Goal: Information Seeking & Learning: Obtain resource

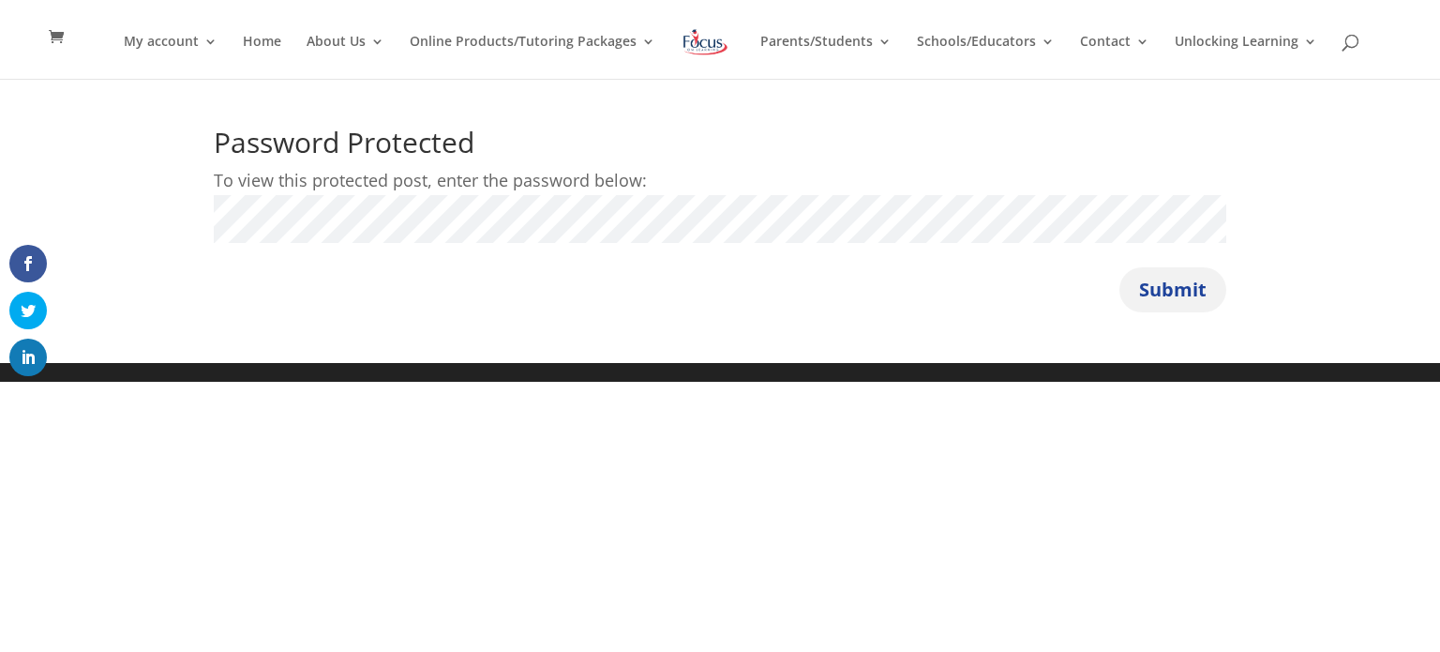
click at [1133, 279] on button "Submit" at bounding box center [1172, 289] width 107 height 45
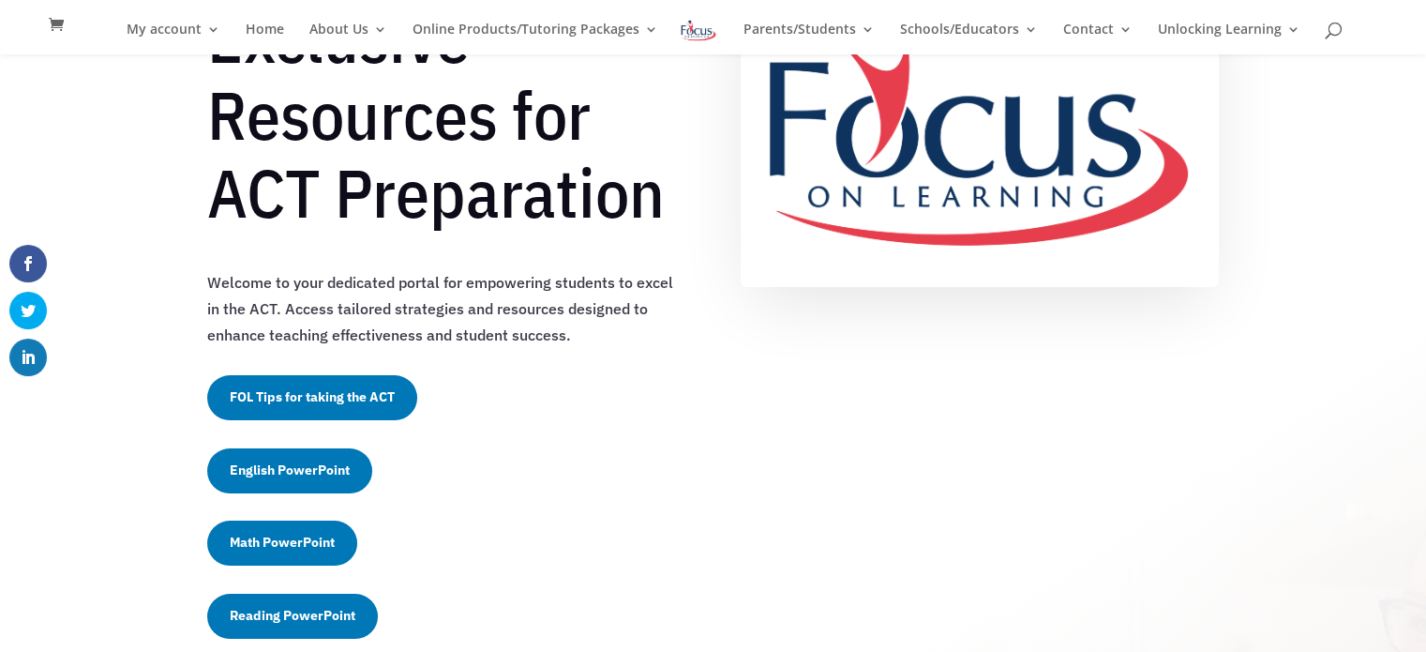
scroll to position [226, 0]
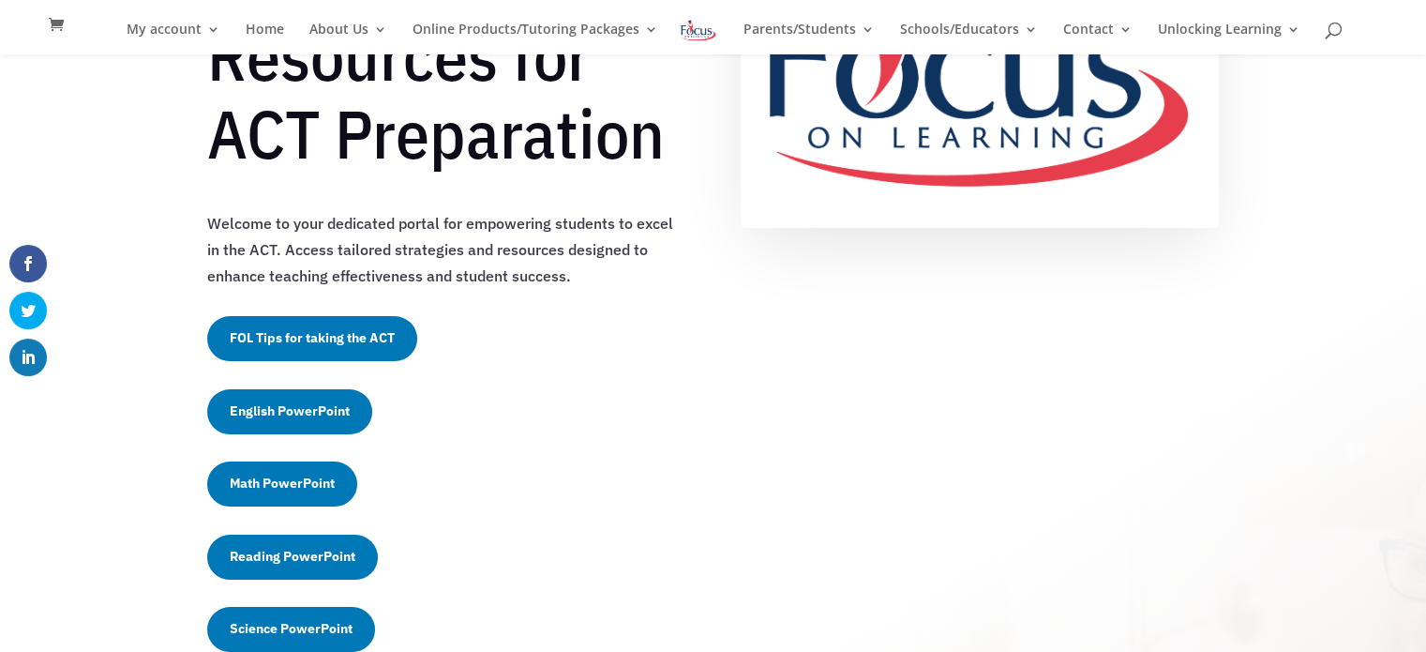
click at [323, 340] on link "FOL Tips for taking the ACT" at bounding box center [312, 338] width 210 height 45
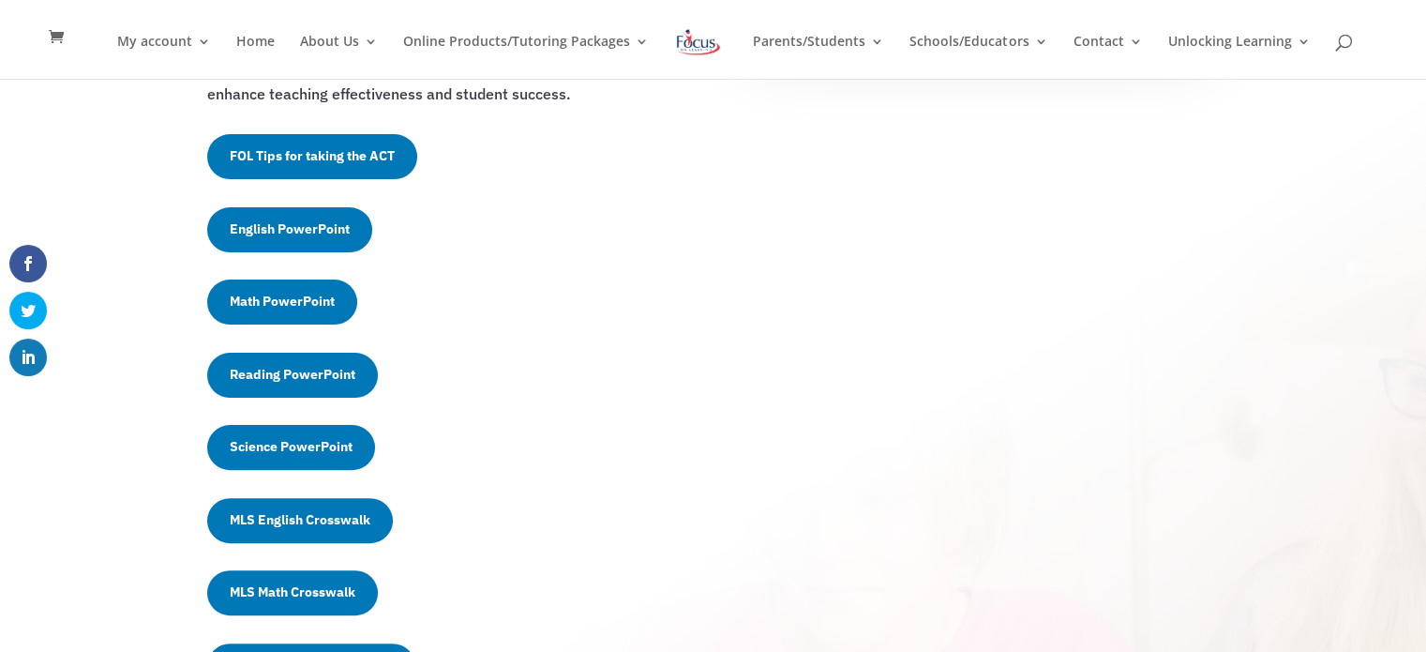
scroll to position [430, 0]
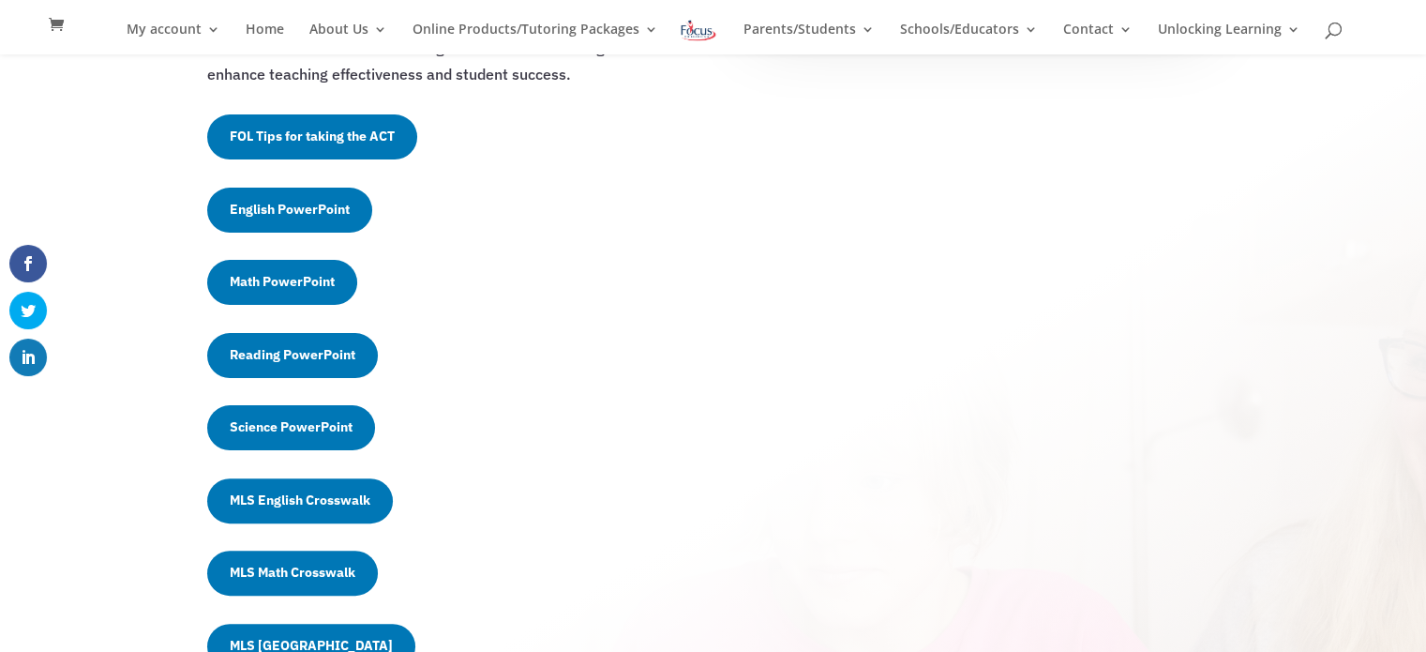
click at [296, 212] on link "English PowerPoint" at bounding box center [289, 210] width 165 height 45
click at [285, 282] on link "Math PowerPoint" at bounding box center [282, 282] width 150 height 45
click at [297, 346] on link "Reading PowerPoint" at bounding box center [292, 355] width 171 height 45
click at [259, 432] on link "Science PowerPoint" at bounding box center [291, 427] width 168 height 45
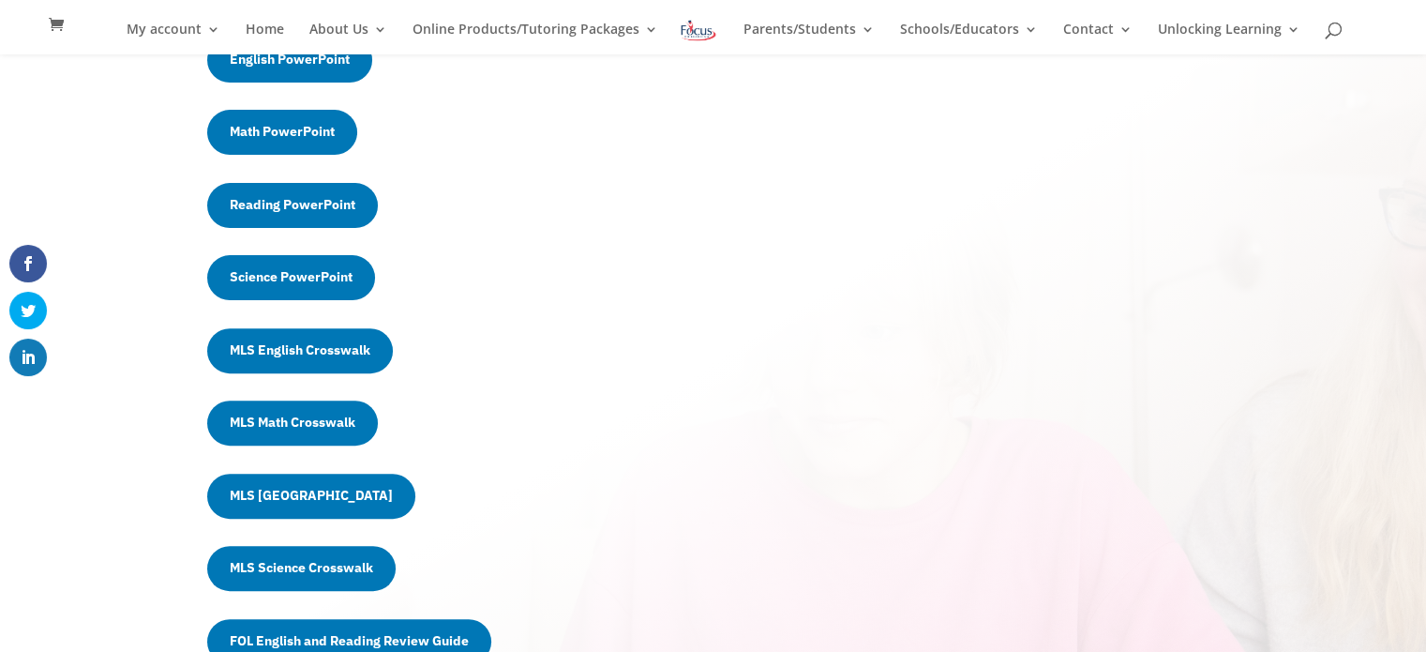
scroll to position [581, 0]
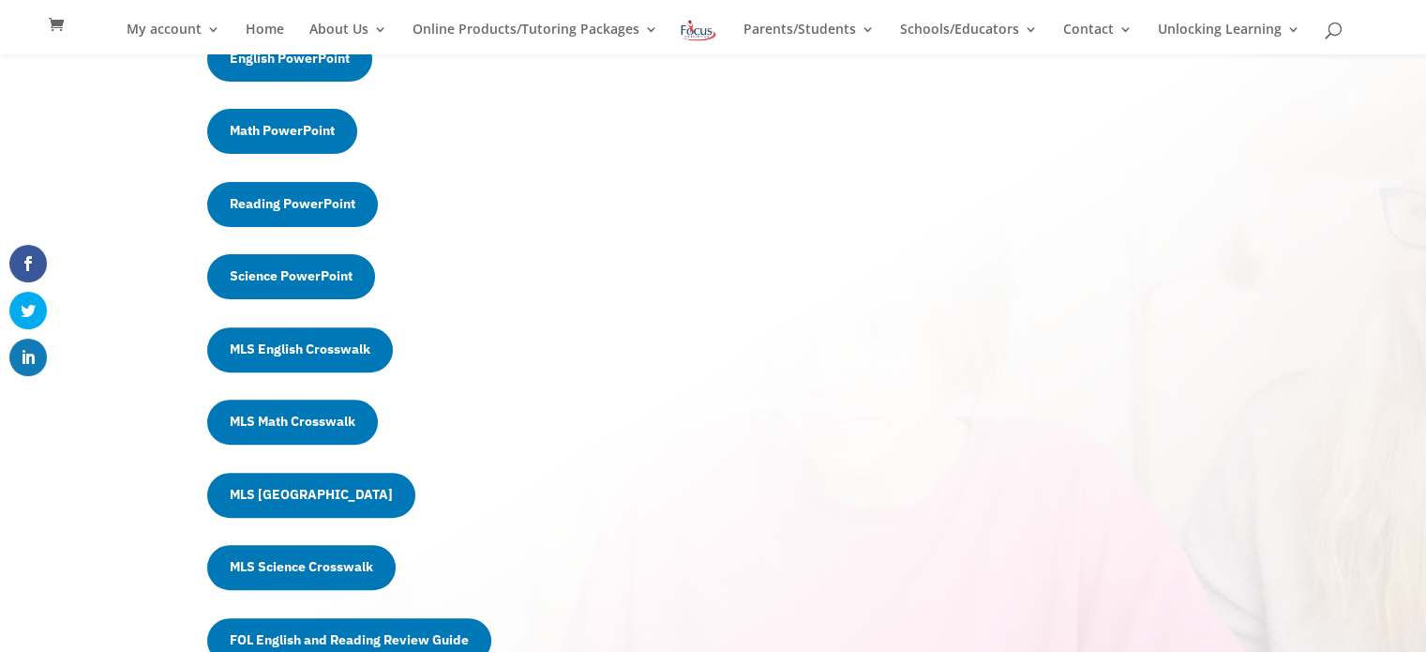
click at [289, 352] on link "MLS English Crosswalk" at bounding box center [300, 349] width 186 height 45
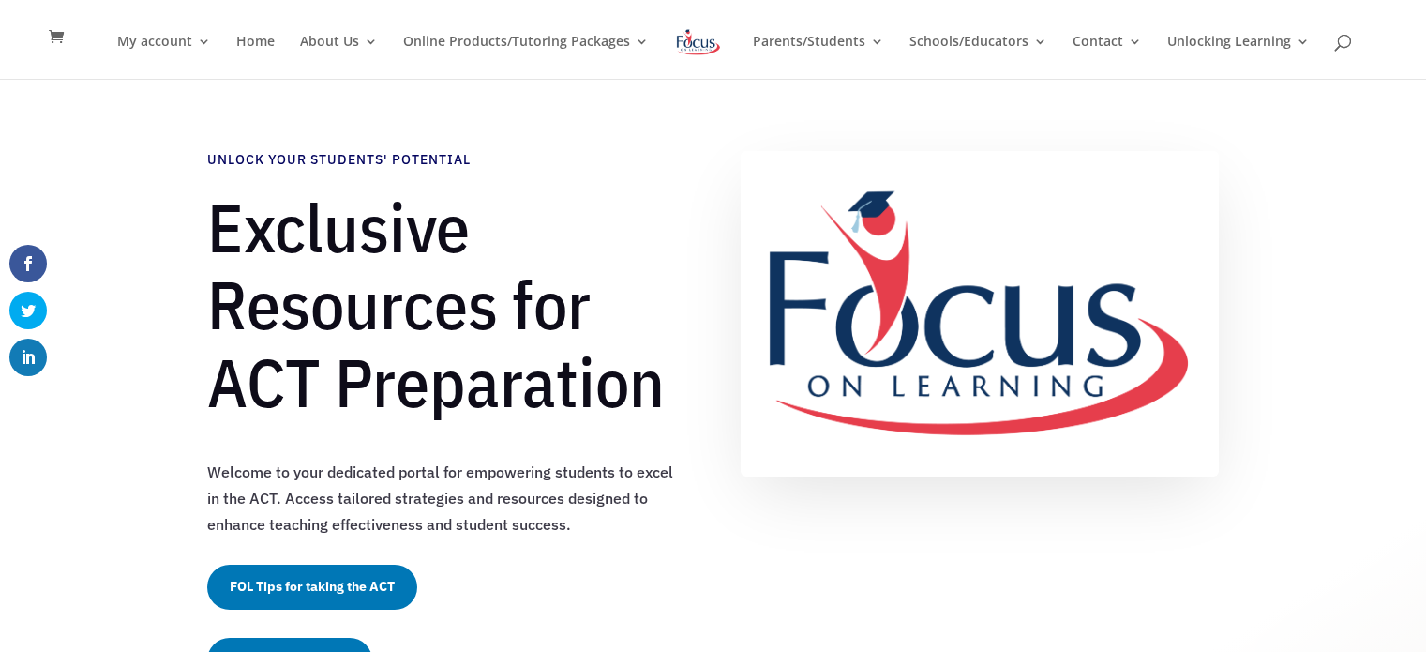
scroll to position [600, 0]
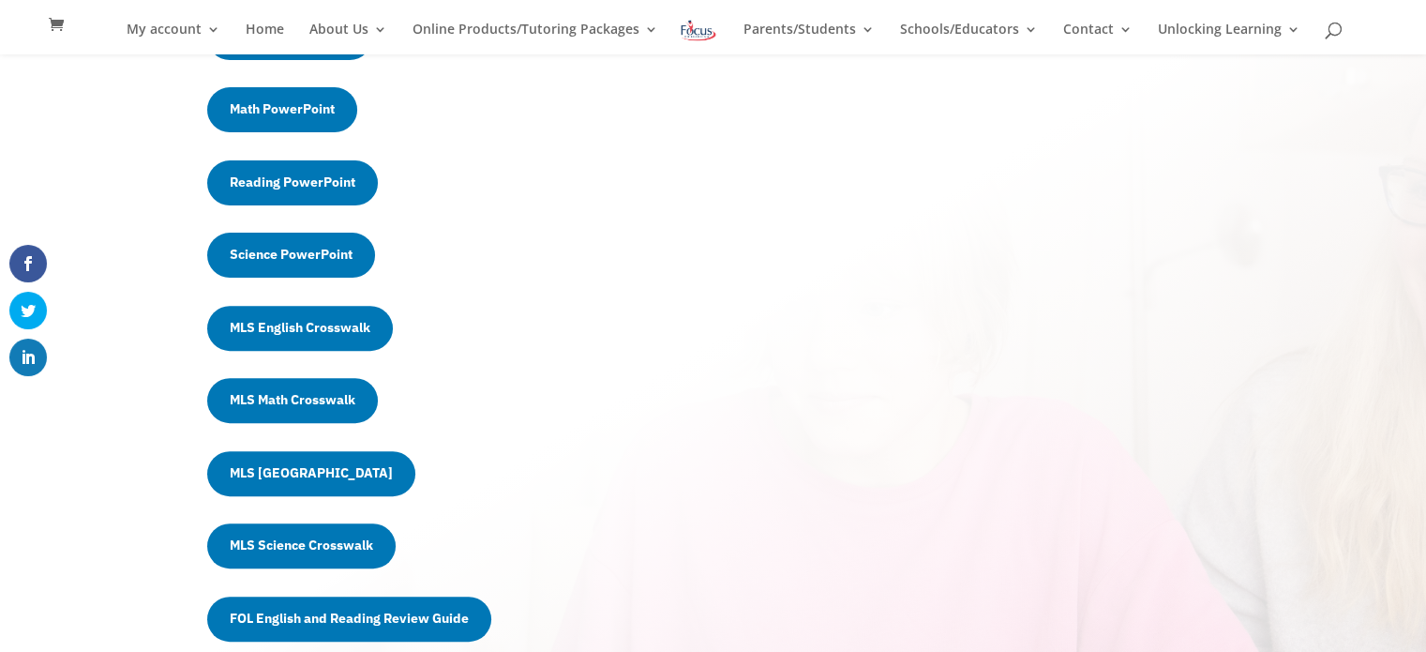
click at [277, 408] on link "MLS Math Crosswalk" at bounding box center [292, 400] width 171 height 45
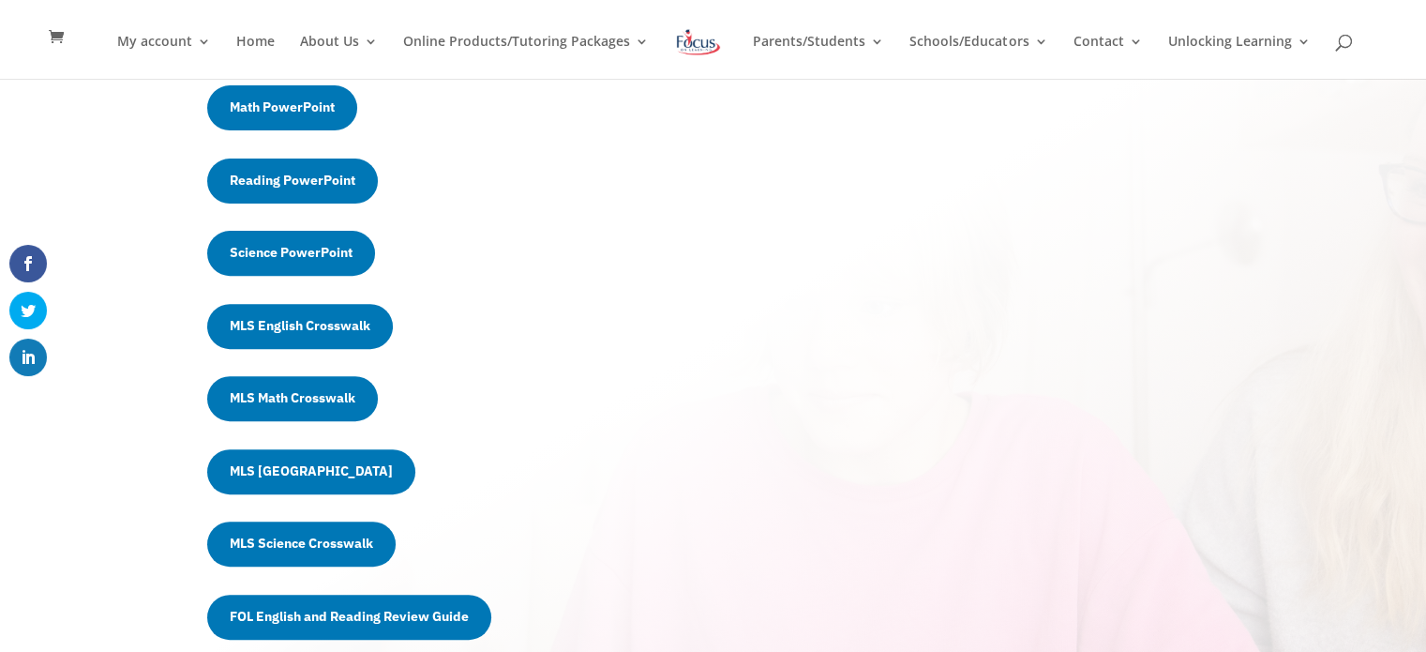
scroll to position [624, 0]
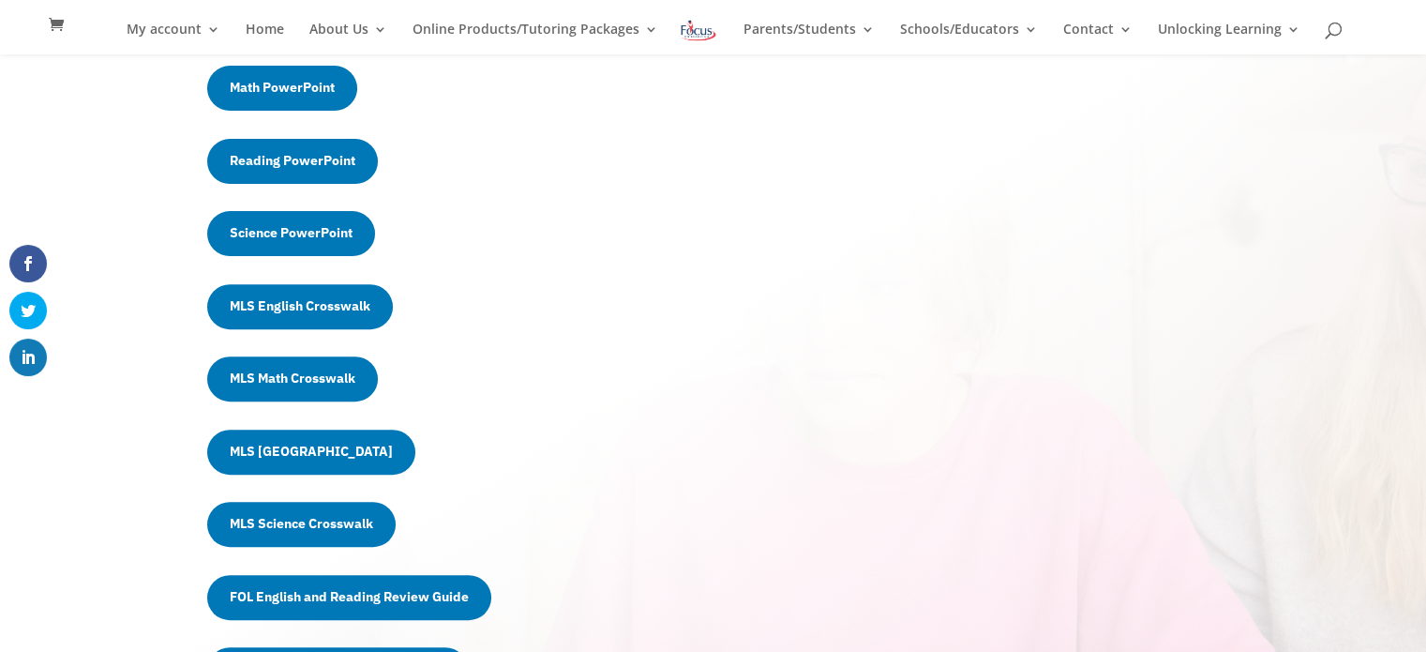
click at [310, 449] on link "MLS [GEOGRAPHIC_DATA]" at bounding box center [311, 451] width 208 height 45
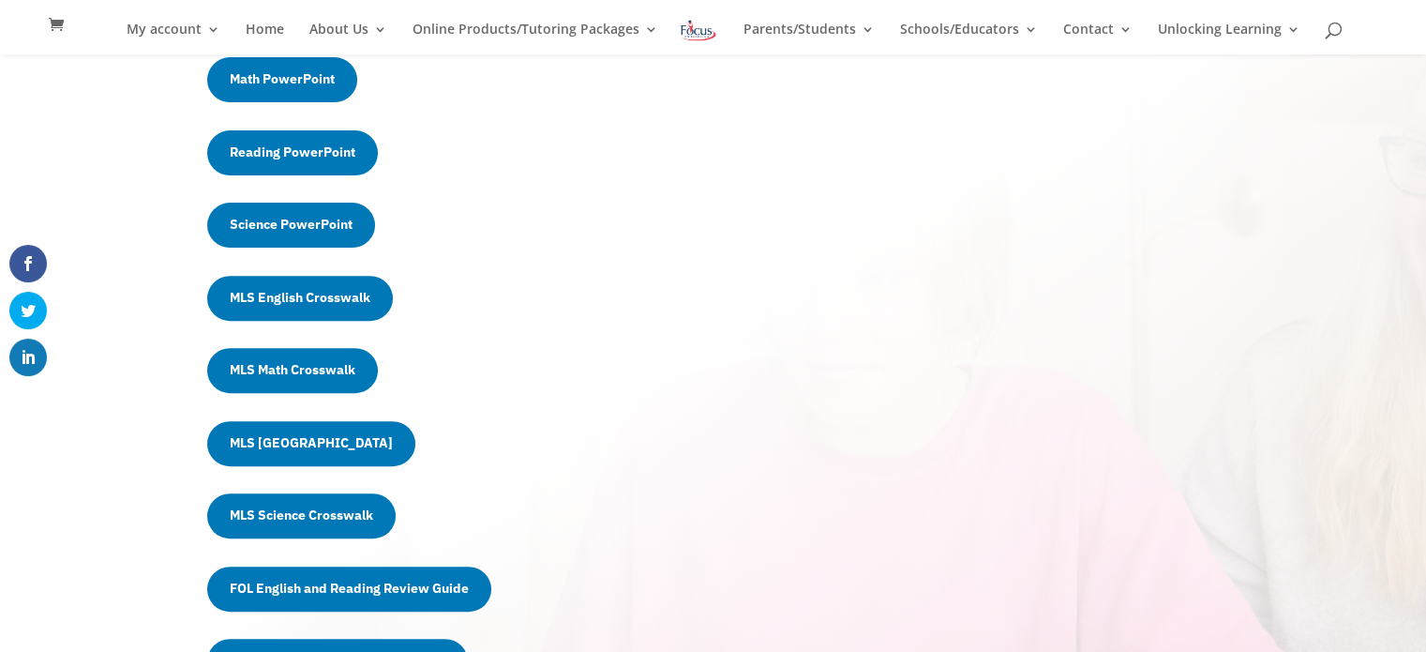
scroll to position [630, 0]
click at [314, 517] on link "MLS Science Crosswalk" at bounding box center [301, 515] width 188 height 45
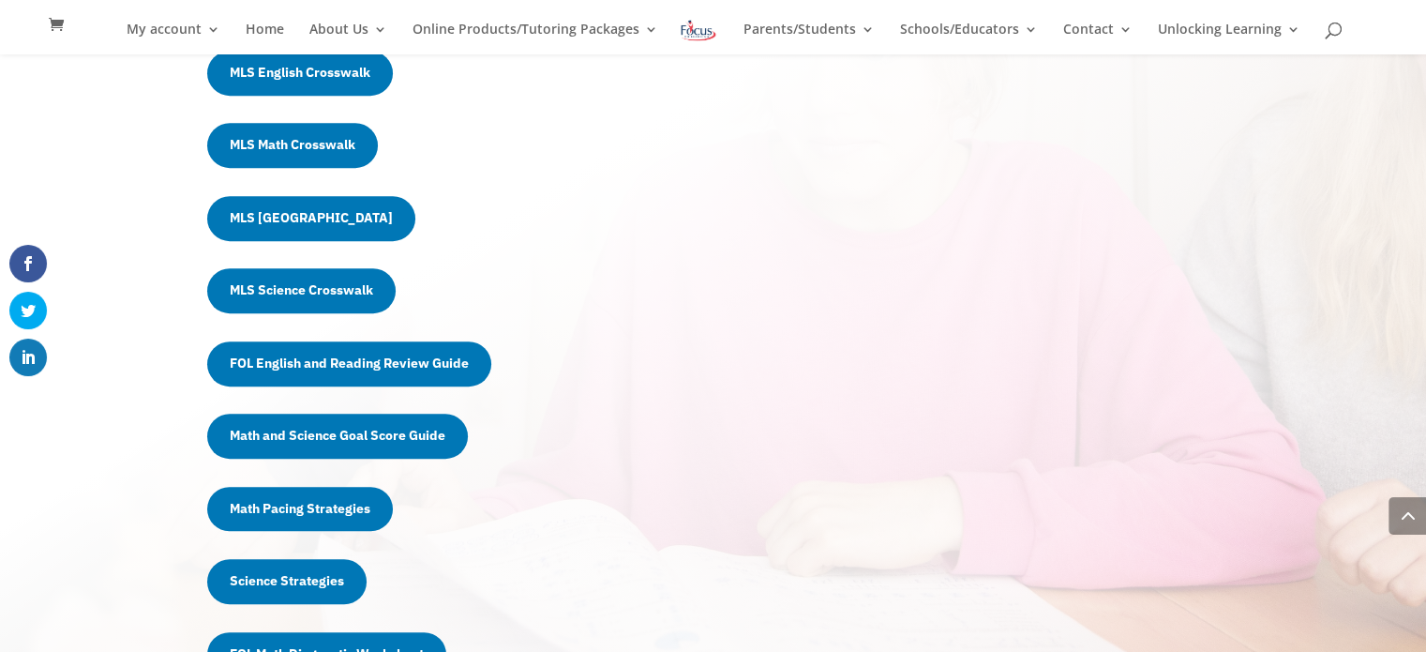
scroll to position [857, 0]
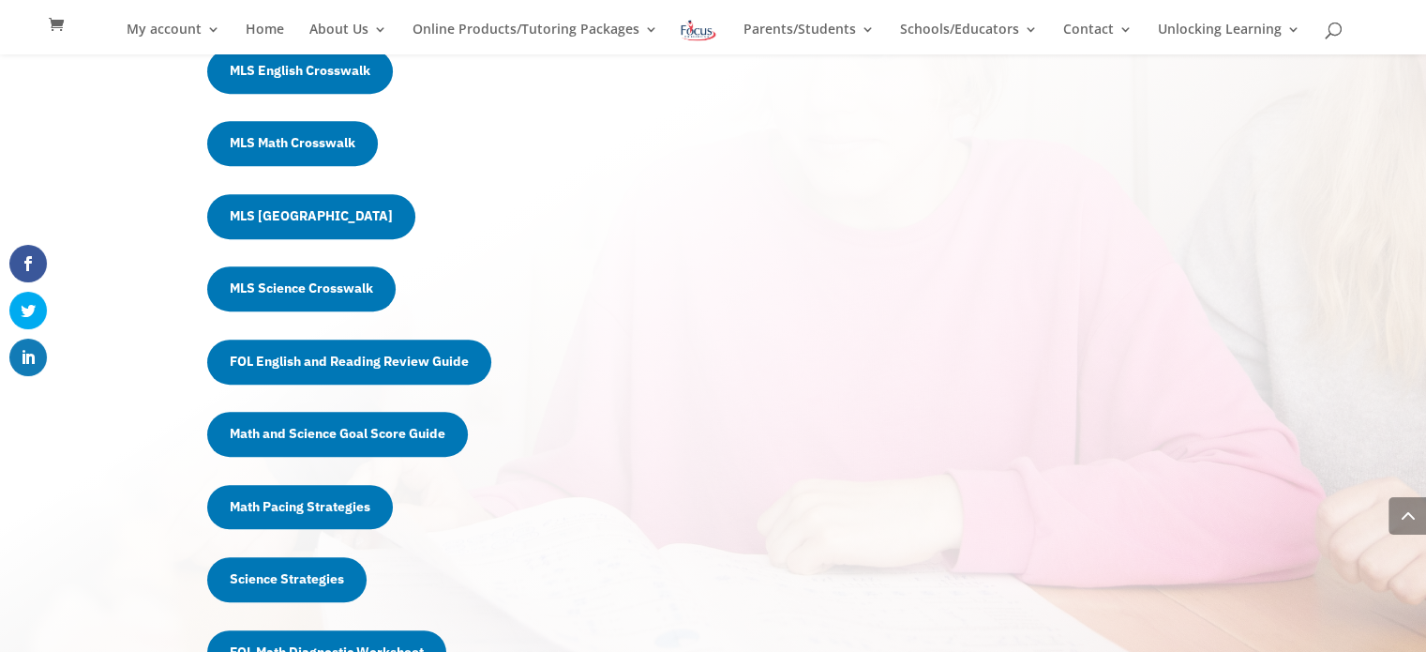
click at [315, 355] on link "FOL English and Reading Review Guide" at bounding box center [349, 361] width 284 height 45
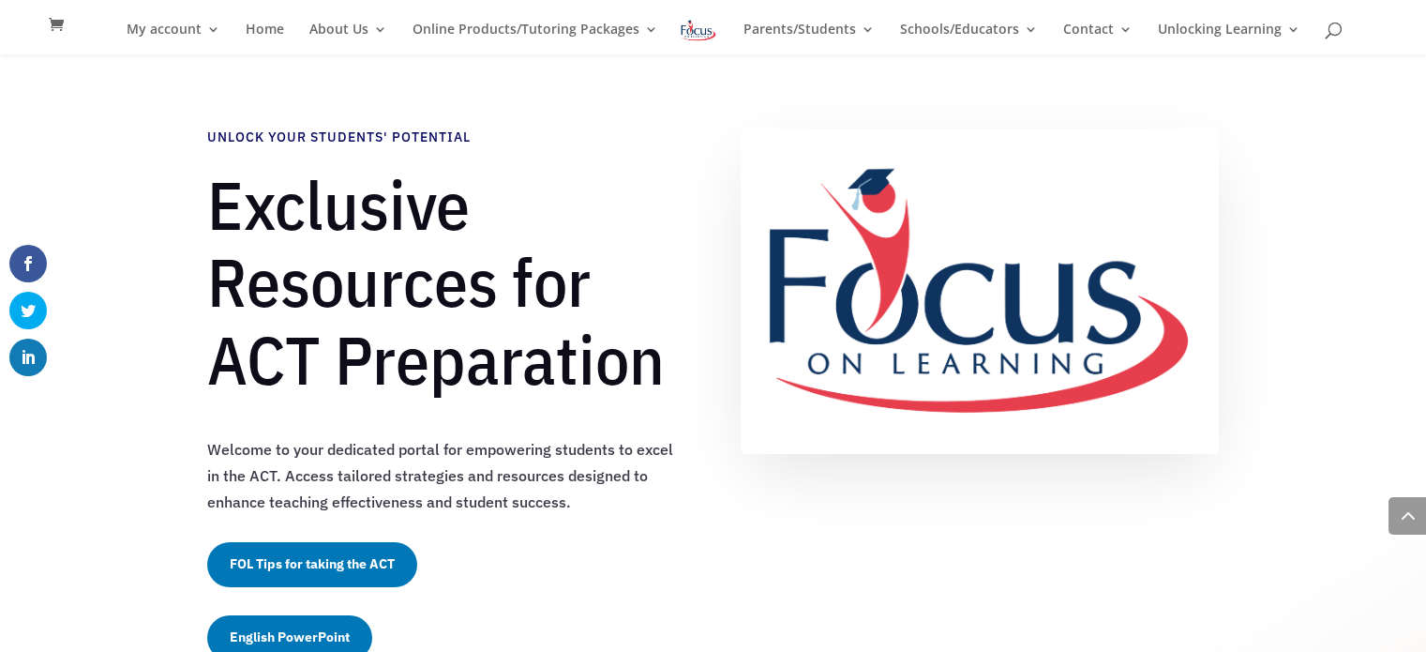
scroll to position [866, 0]
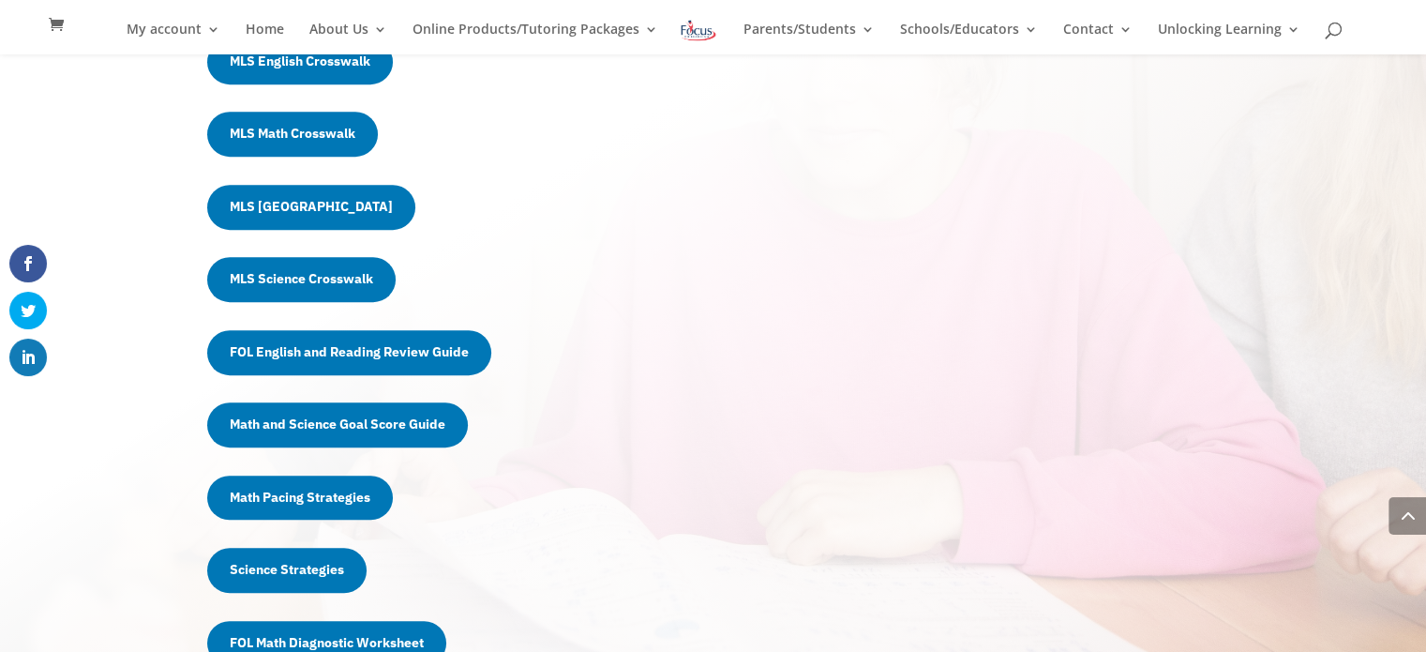
click at [329, 422] on link "Math and Science Goal Score Guide" at bounding box center [337, 424] width 261 height 45
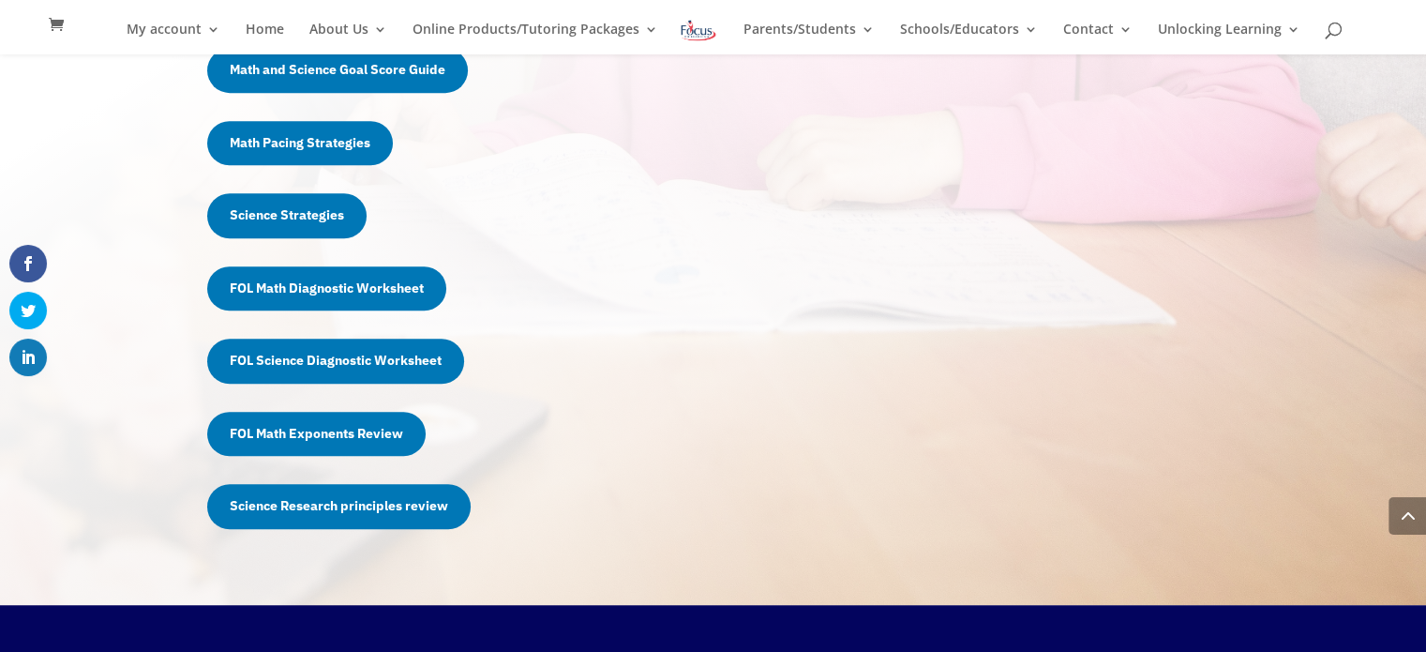
scroll to position [1223, 0]
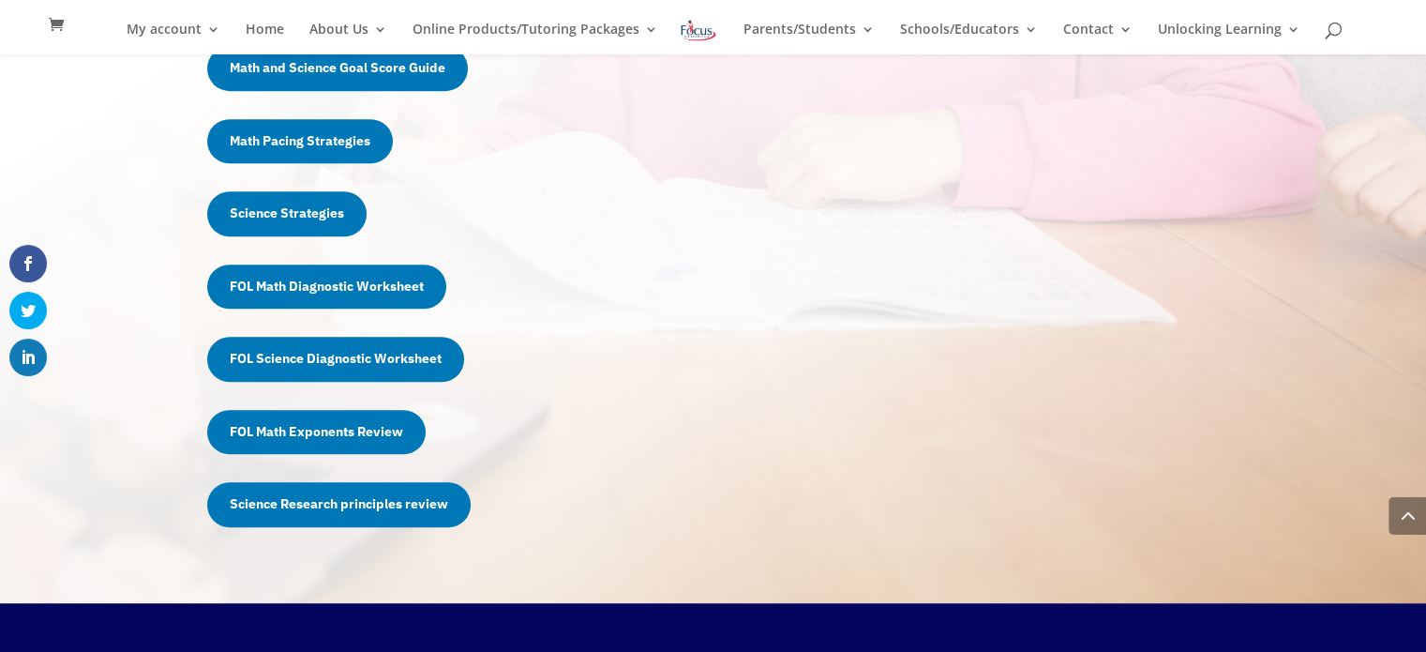
click at [321, 142] on link "Math Pacing Strategies" at bounding box center [300, 141] width 186 height 45
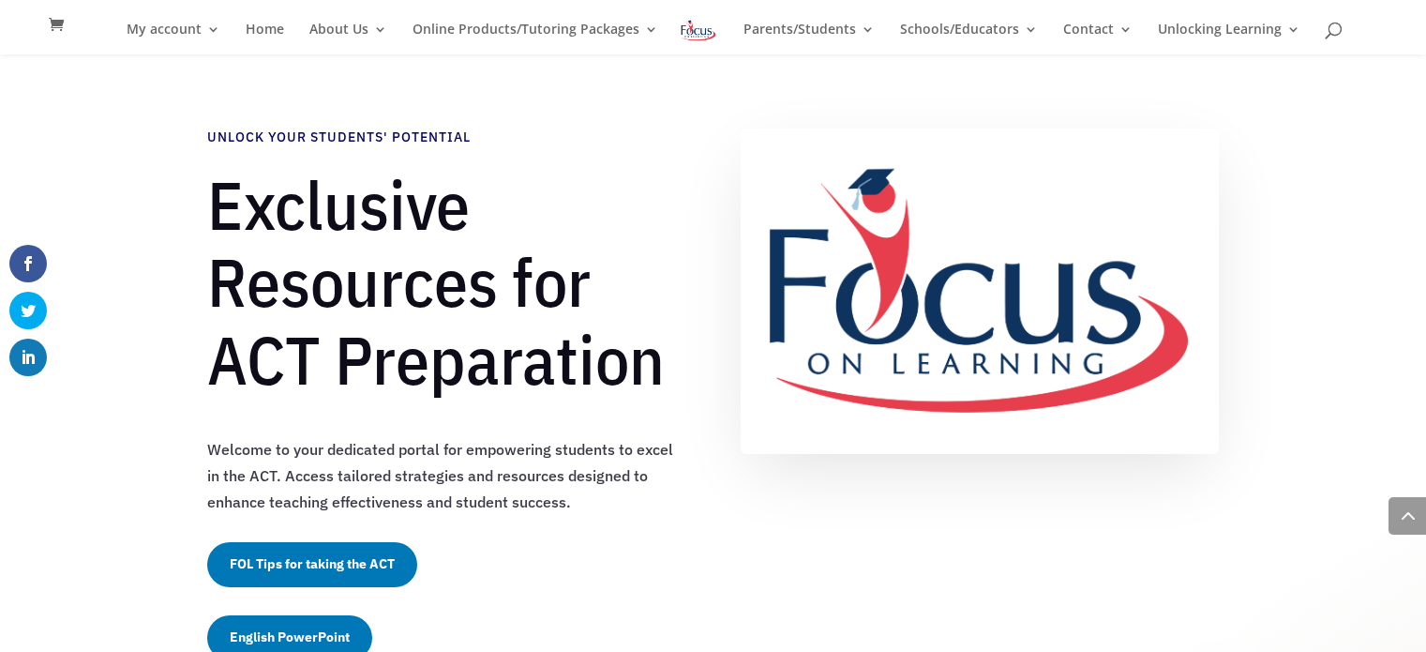
scroll to position [1223, 0]
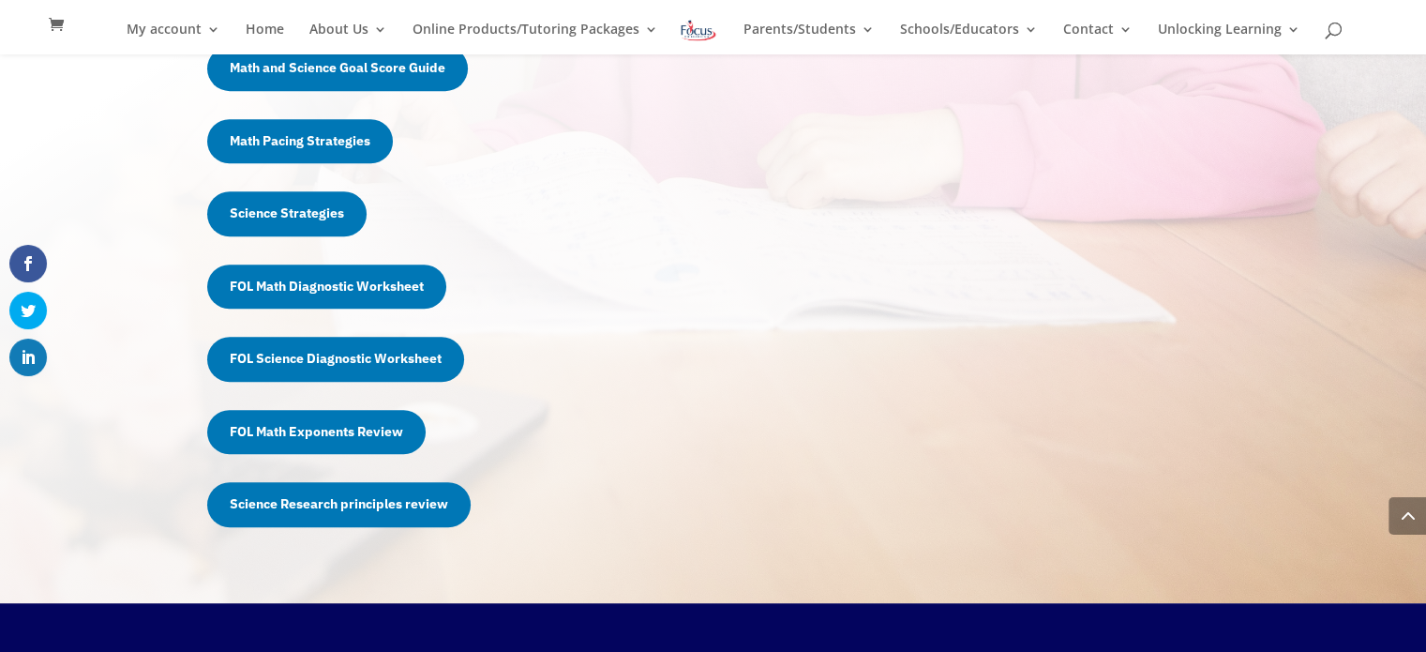
click at [269, 209] on link "Science Strategies" at bounding box center [286, 213] width 159 height 45
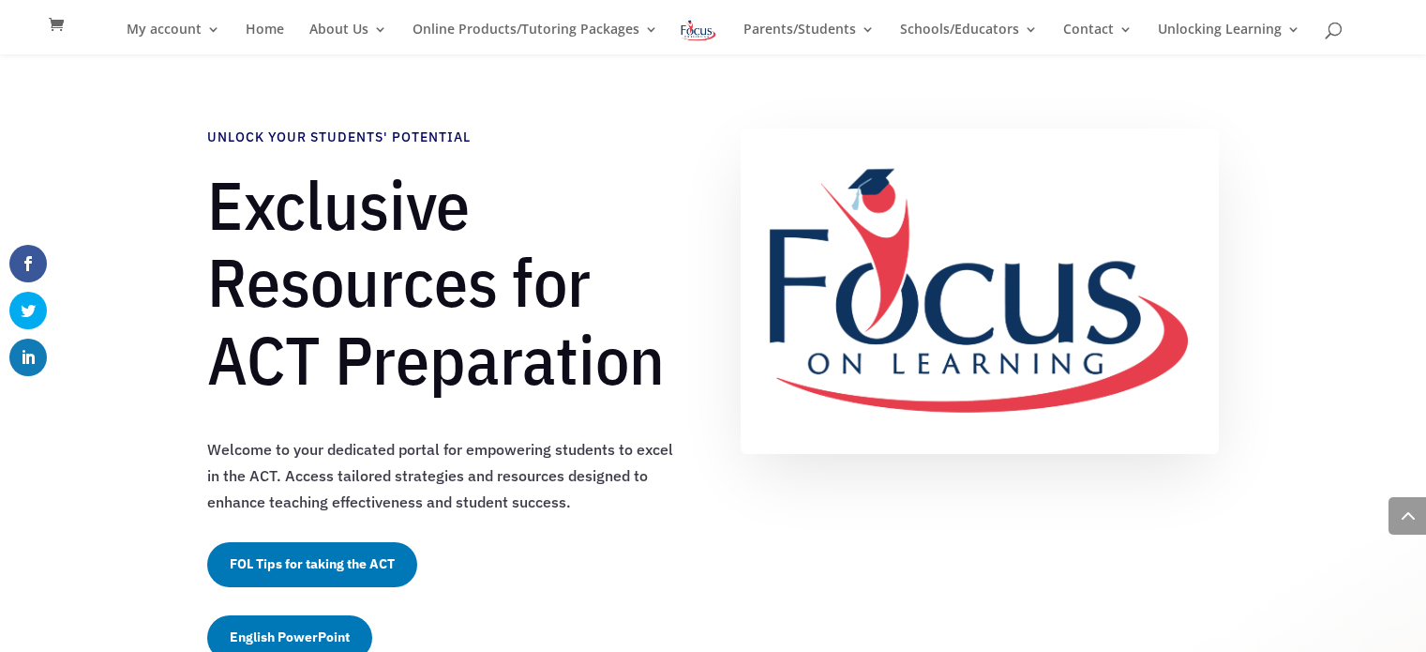
scroll to position [1244, 0]
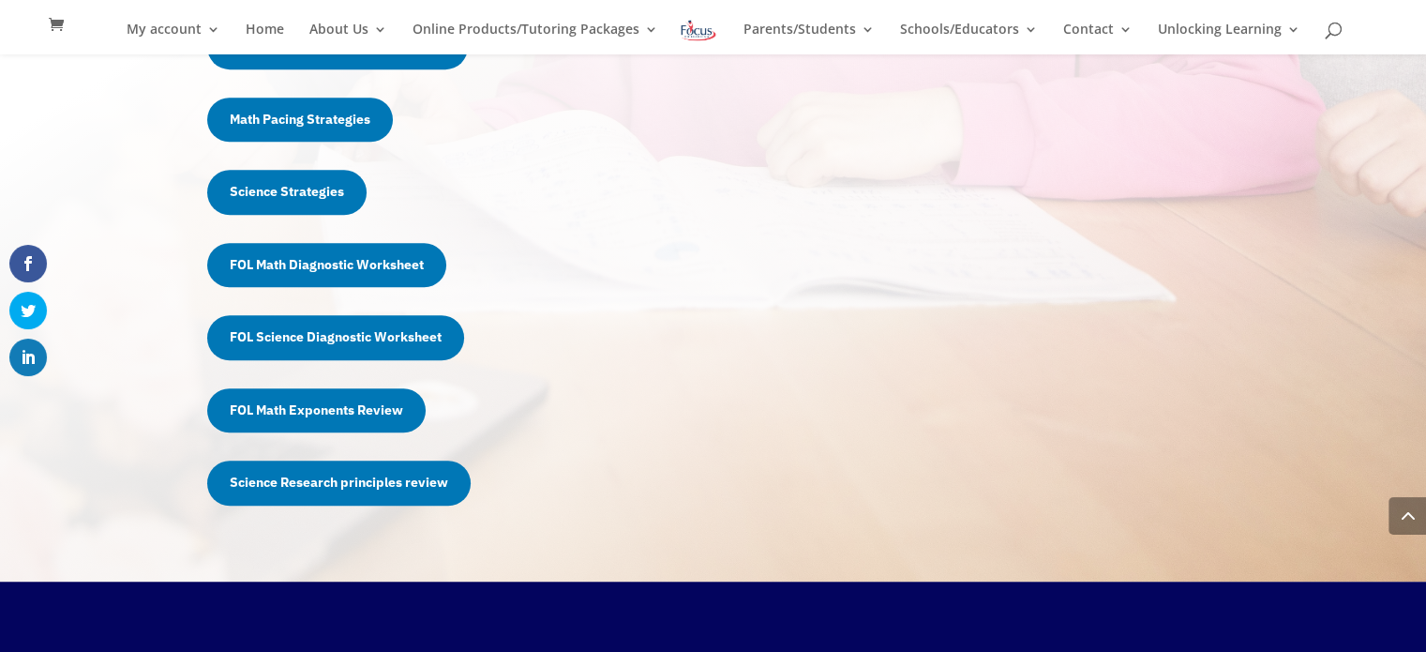
click at [370, 266] on link "FOL Math Diagnostic Worksheet" at bounding box center [326, 265] width 239 height 45
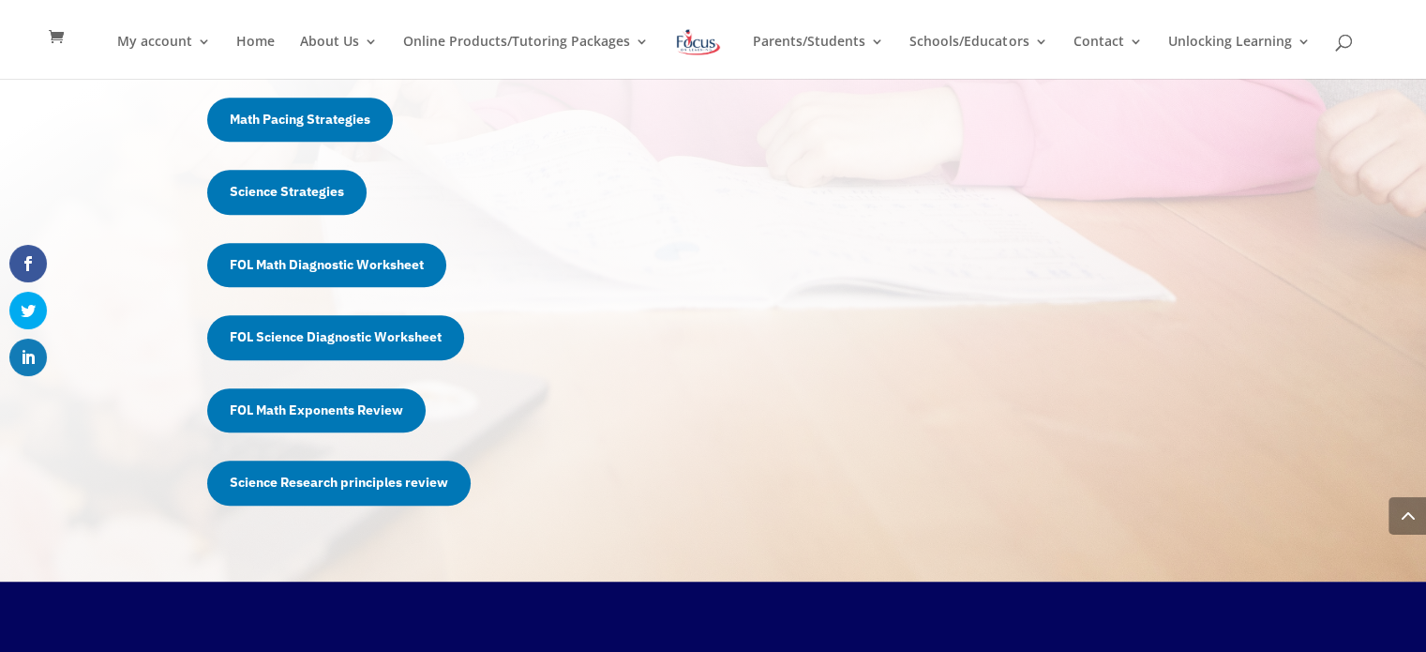
scroll to position [1267, 0]
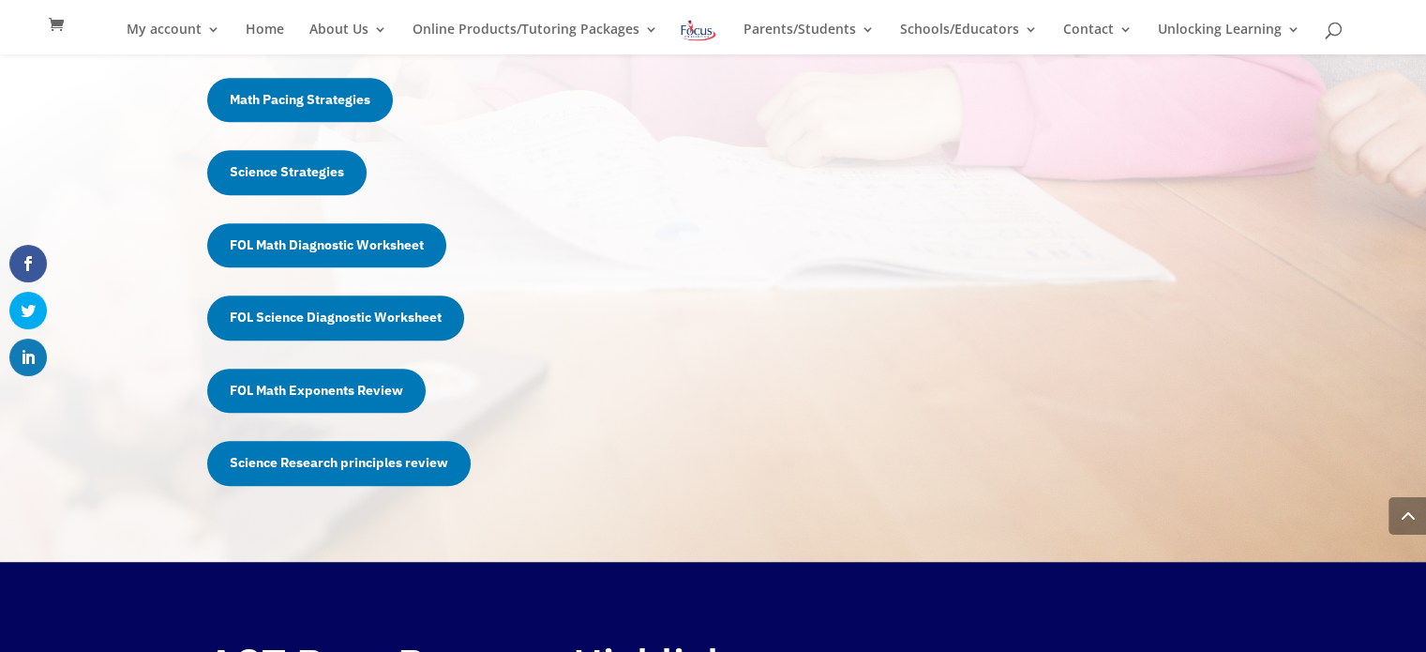
click at [356, 319] on link "FOL Science Diagnostic Worksheet" at bounding box center [335, 317] width 257 height 45
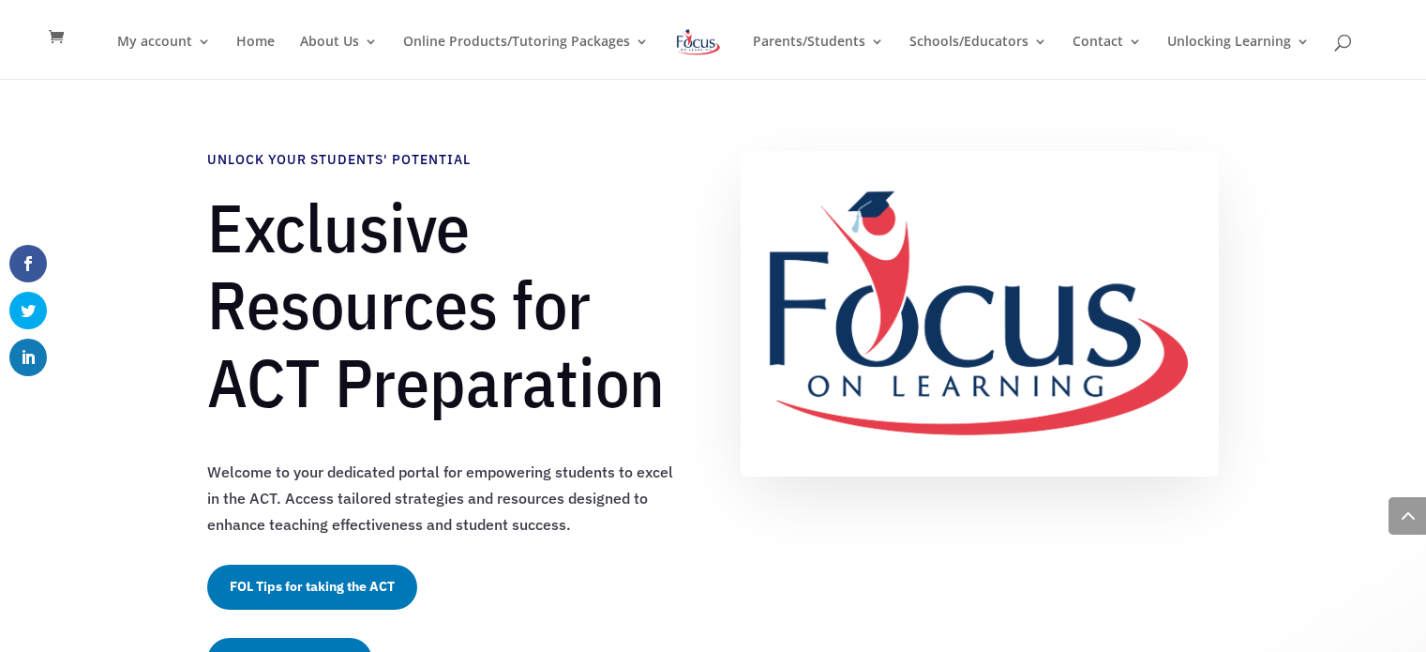
scroll to position [1286, 0]
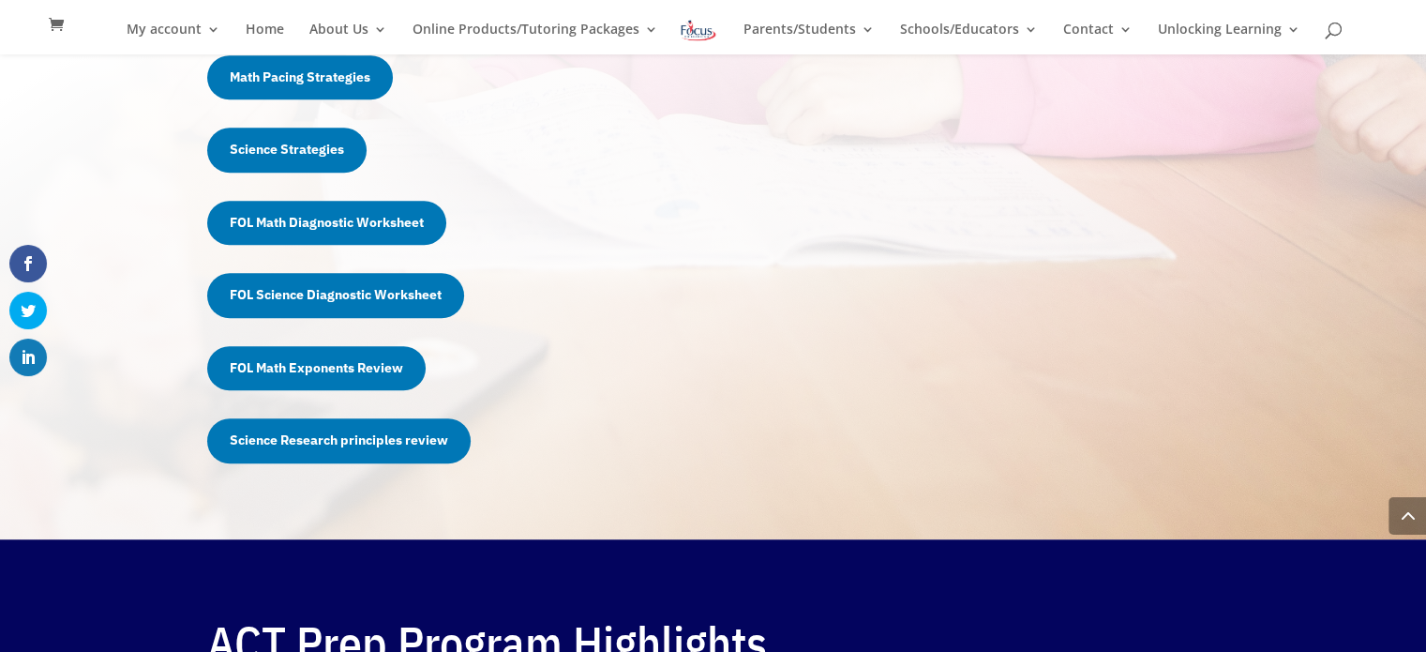
click at [319, 360] on link "FOL Math Exponents Review" at bounding box center [316, 368] width 218 height 45
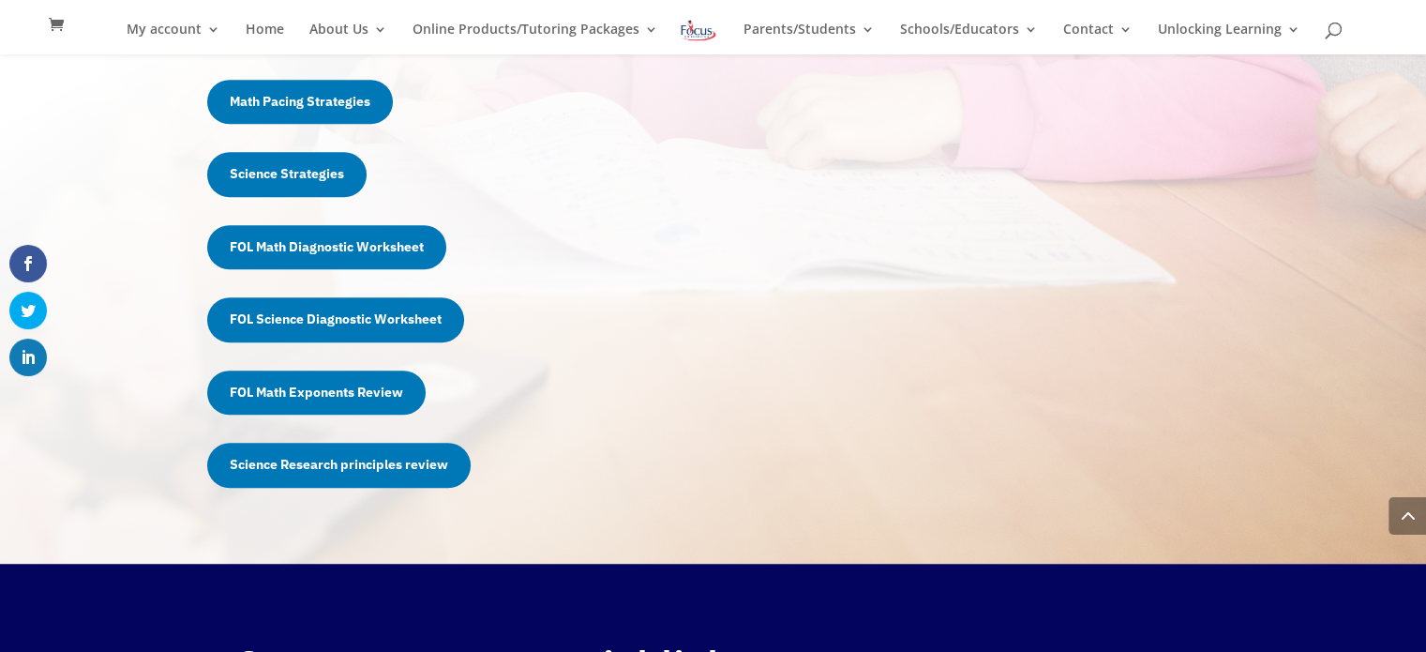
scroll to position [1271, 0]
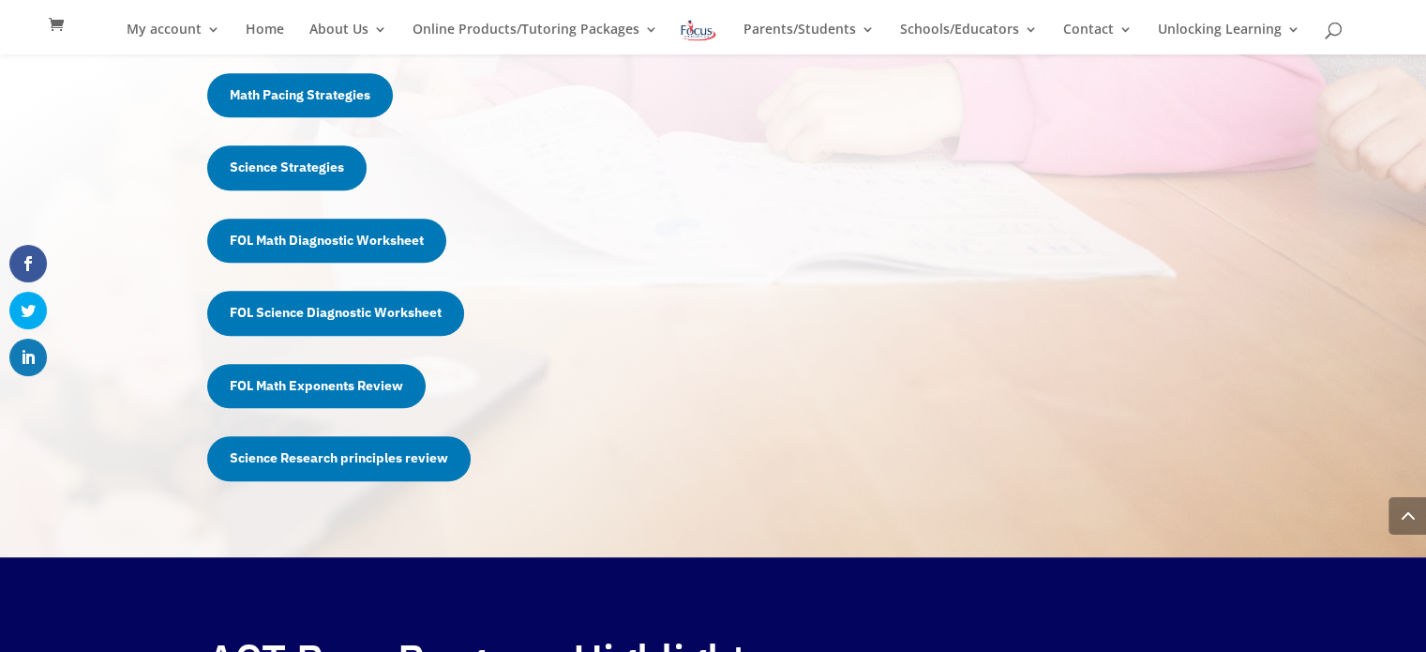
click at [341, 466] on link "Science Research principles review" at bounding box center [338, 458] width 263 height 45
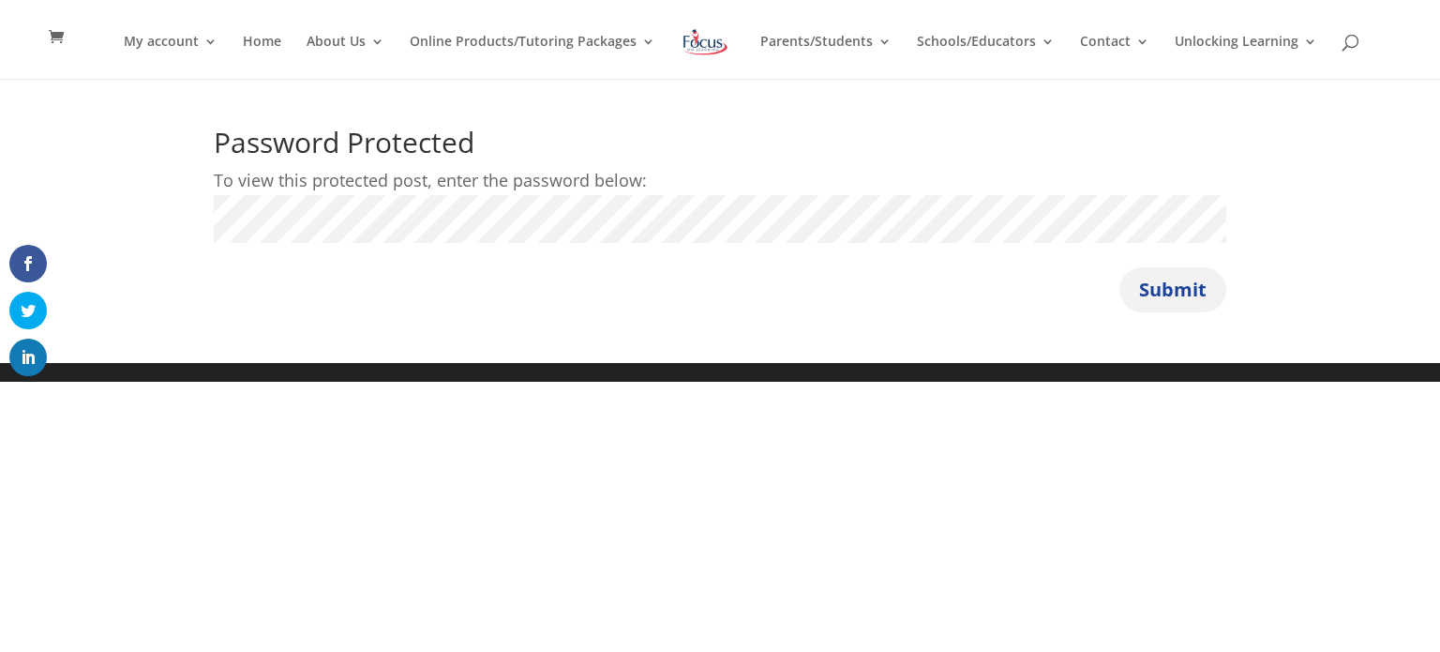
click at [1193, 292] on button "Submit" at bounding box center [1172, 289] width 107 height 45
click at [622, 277] on div "Password Protected To view this protected post, enter the password below: Passw…" at bounding box center [720, 220] width 1013 height 184
click at [1163, 299] on button "Submit" at bounding box center [1172, 289] width 107 height 45
click at [1191, 295] on button "Submit" at bounding box center [1172, 289] width 107 height 45
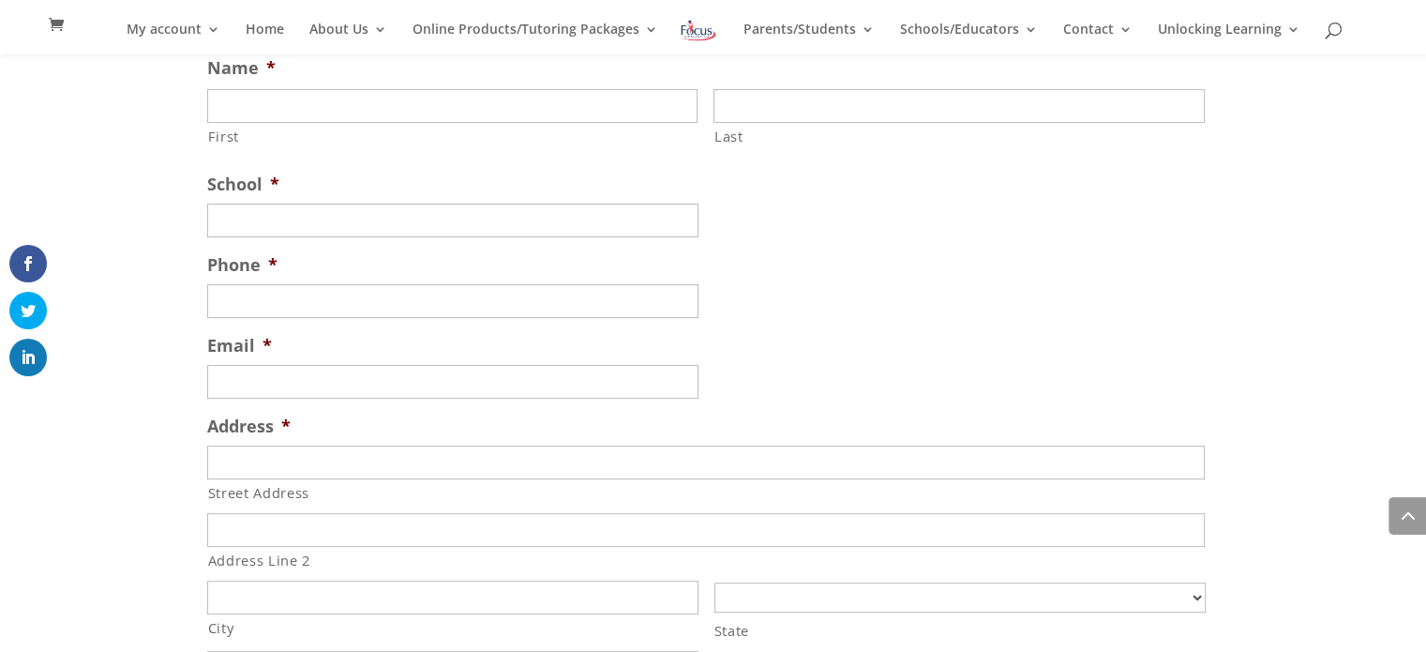
scroll to position [7774, 0]
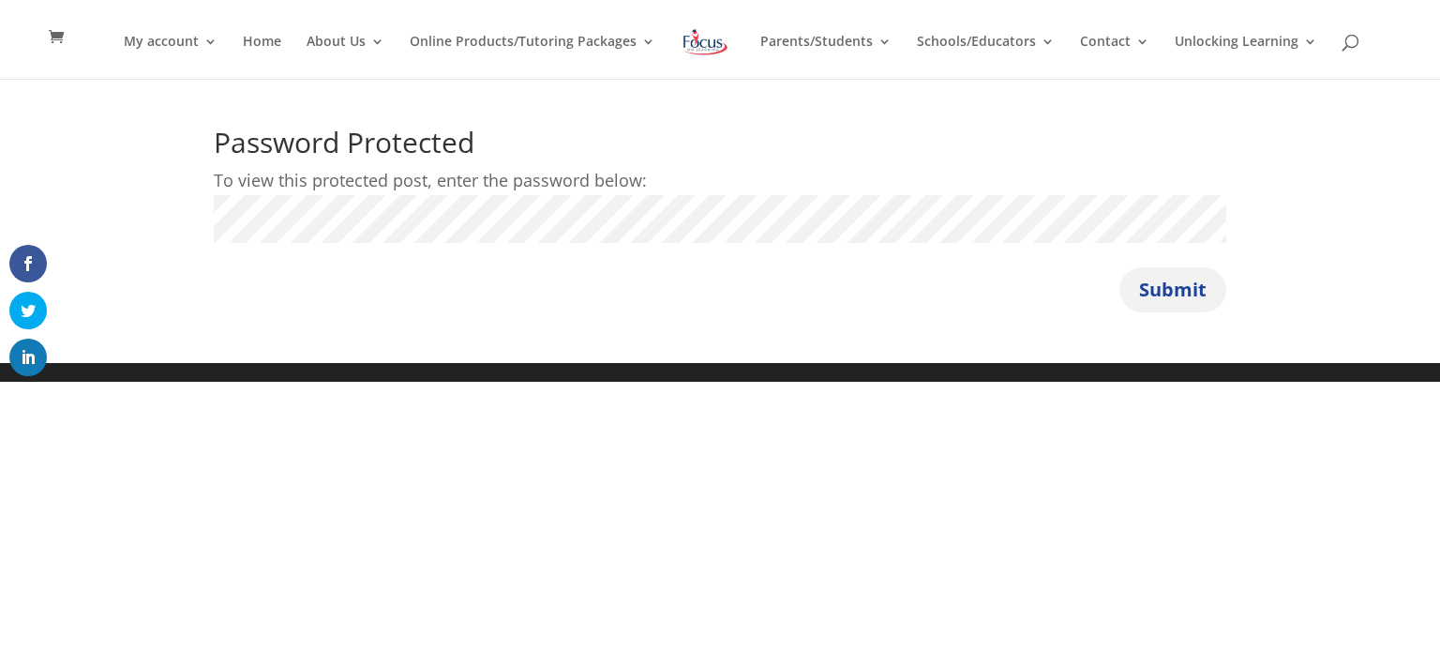
click at [1185, 280] on button "Submit" at bounding box center [1172, 289] width 107 height 45
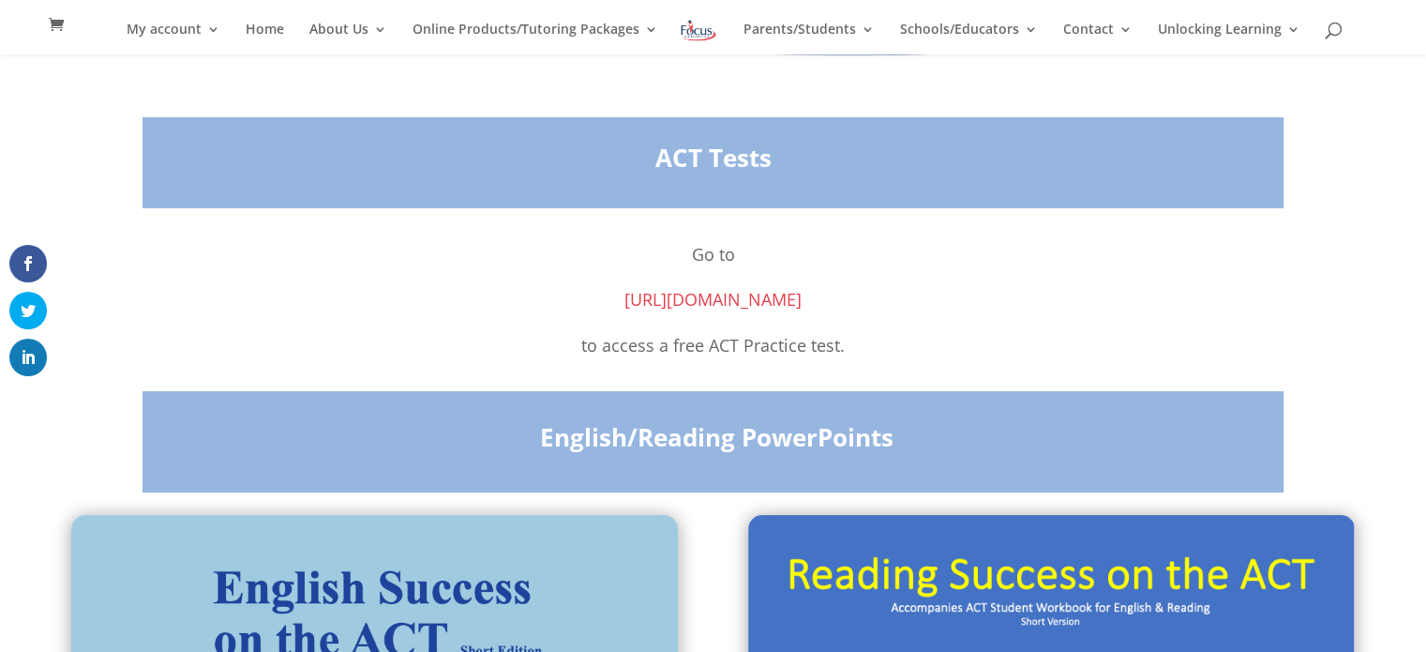
scroll to position [228, 0]
click at [802, 295] on link "[URL][DOMAIN_NAME]" at bounding box center [712, 298] width 177 height 23
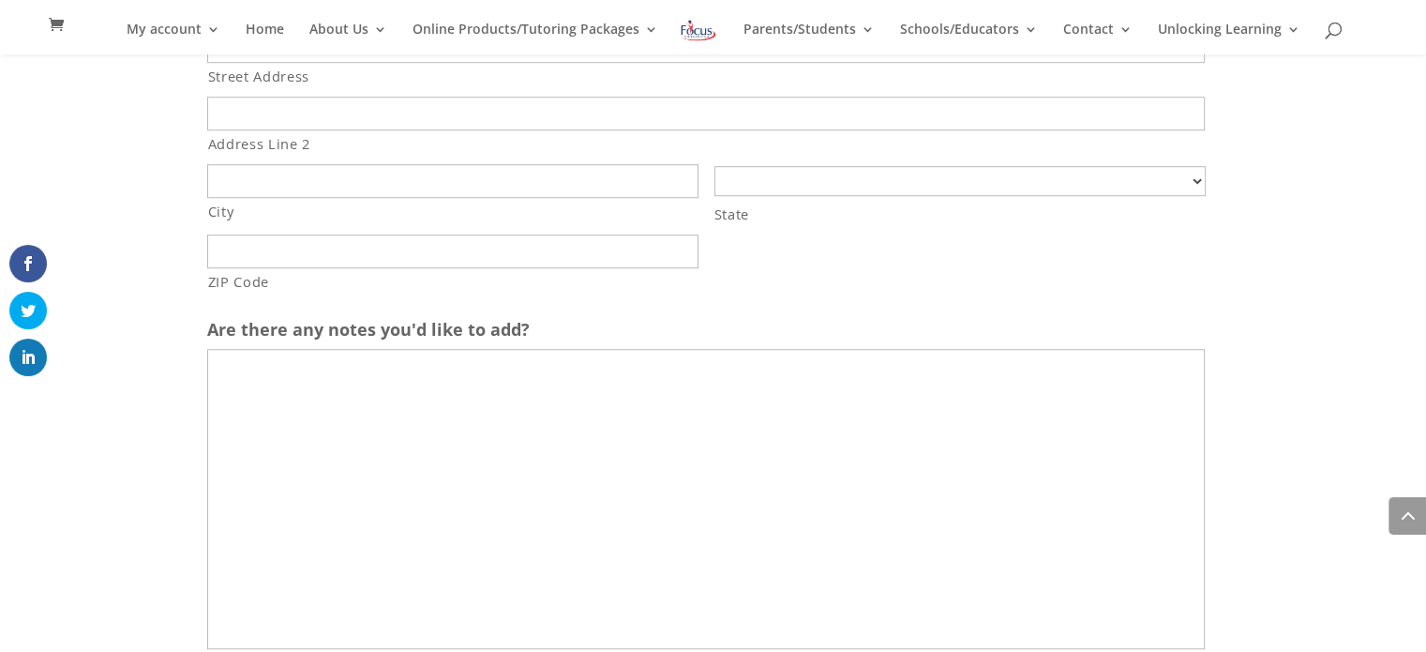
scroll to position [8446, 0]
